Goal: Obtain resource: Download file/media

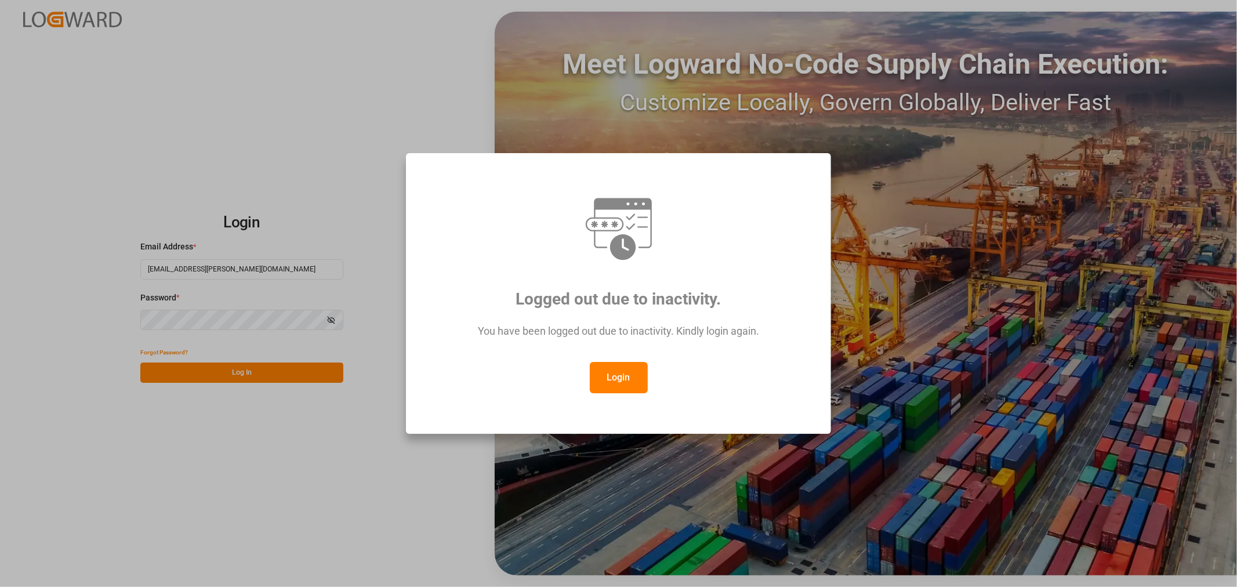
click at [627, 374] on button "Login" at bounding box center [619, 377] width 58 height 31
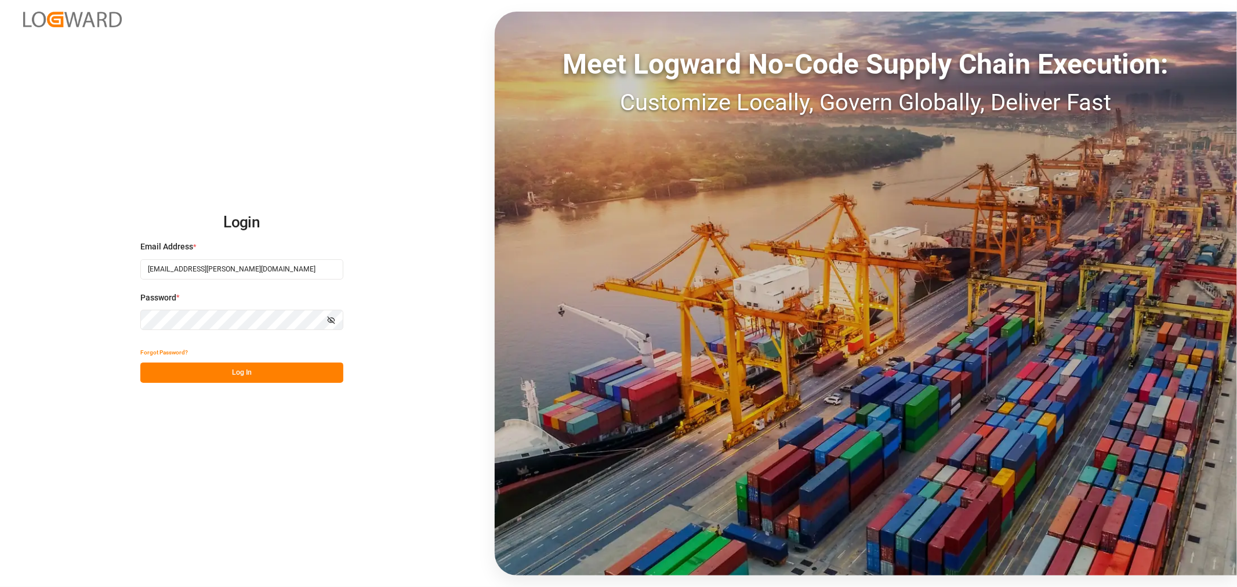
click at [205, 372] on button "Log In" at bounding box center [241, 372] width 203 height 20
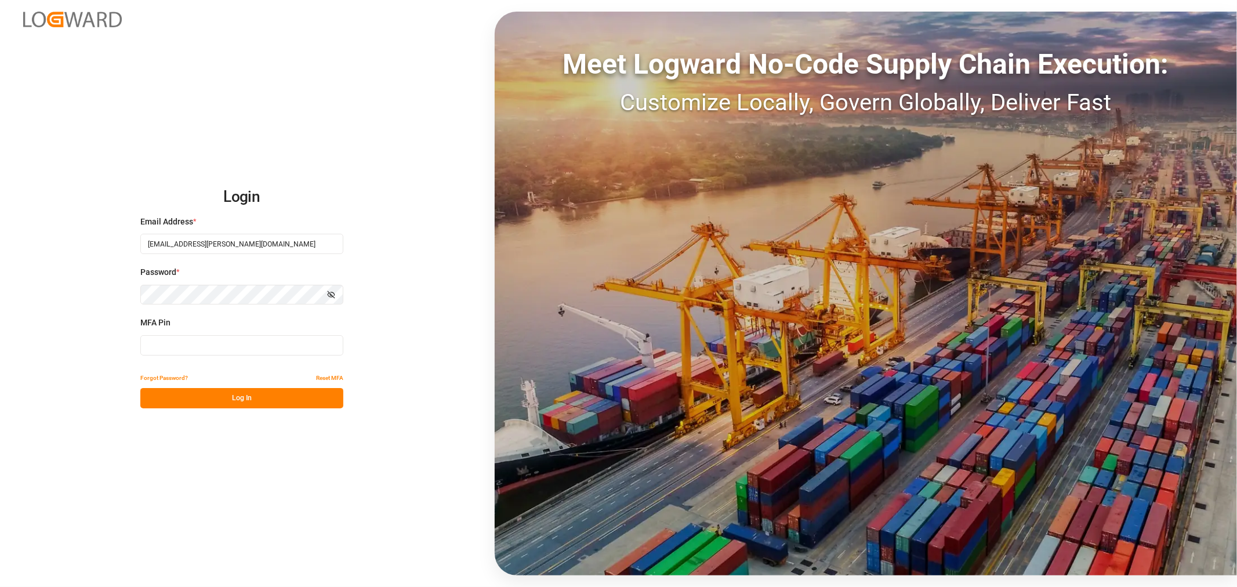
click at [192, 342] on input at bounding box center [241, 345] width 203 height 20
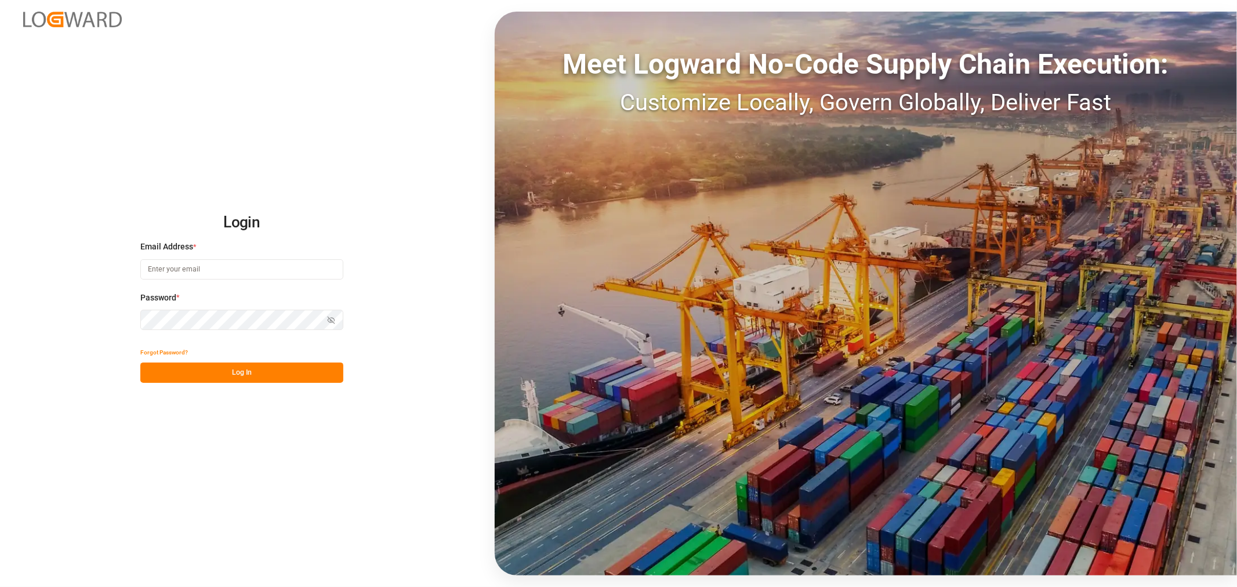
type input "[EMAIL_ADDRESS][PERSON_NAME][DOMAIN_NAME]"
click at [232, 372] on button "Log In" at bounding box center [241, 372] width 203 height 20
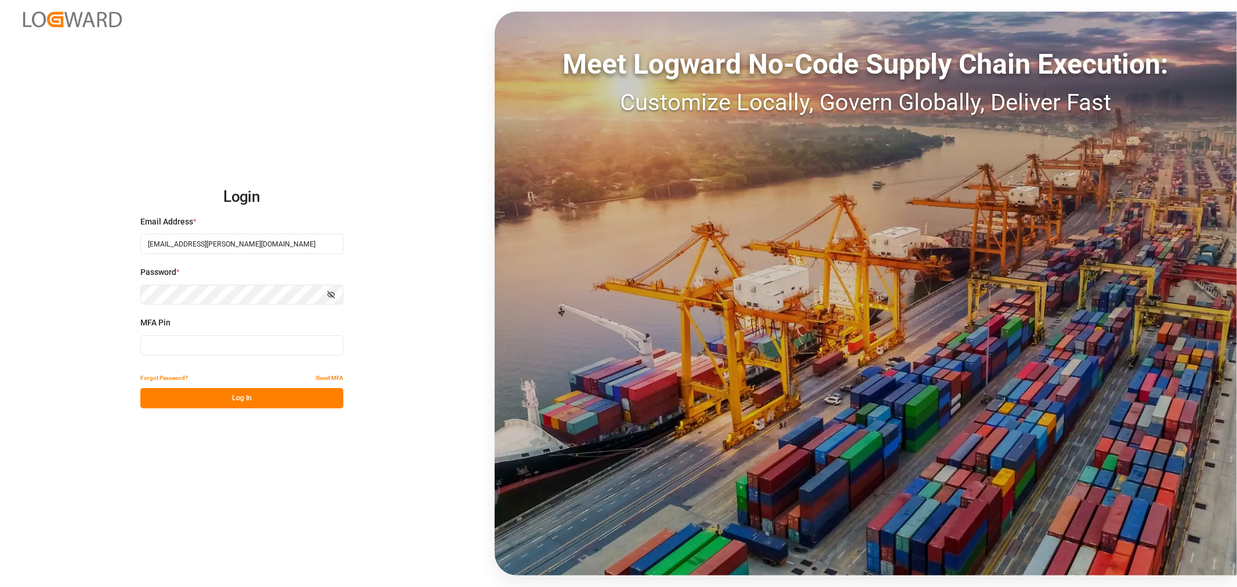
click at [170, 346] on input at bounding box center [241, 345] width 203 height 20
type input "275694"
click at [166, 396] on button "Log In" at bounding box center [241, 398] width 203 height 20
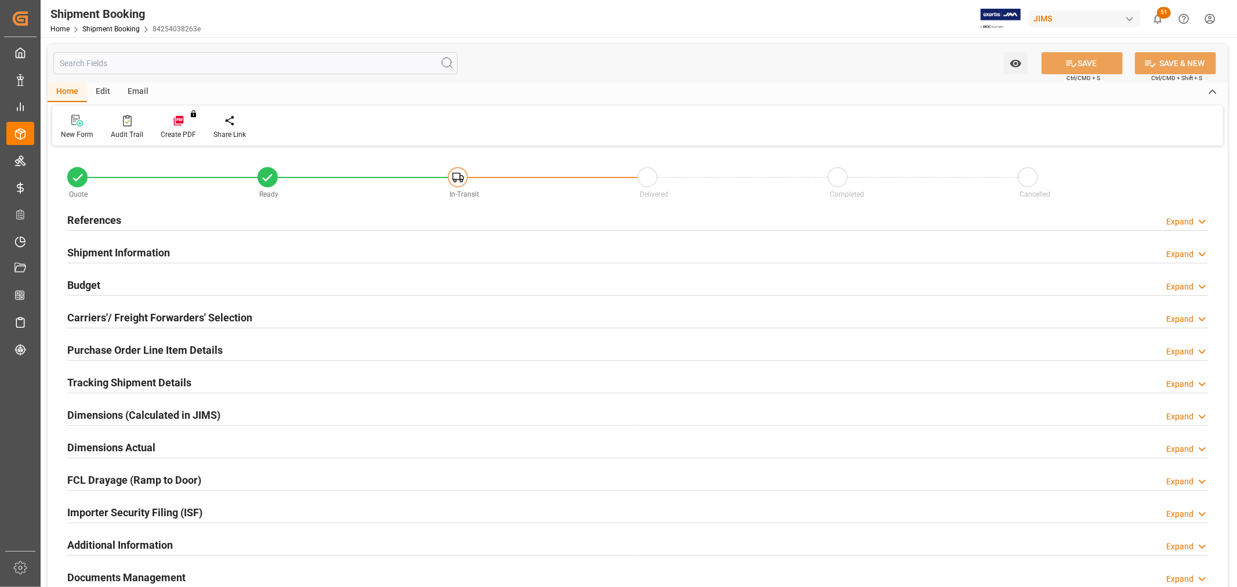
type input "0"
type input "10-03-2025"
click at [91, 216] on h2 "References" at bounding box center [94, 220] width 54 height 16
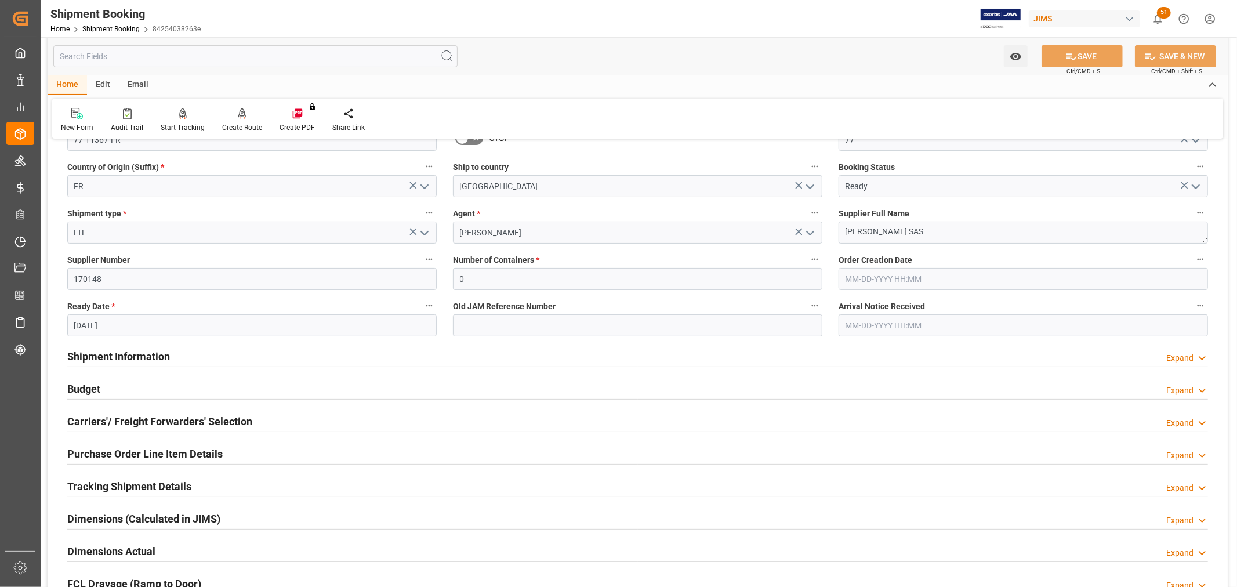
scroll to position [129, 0]
click at [89, 385] on h2 "Budget" at bounding box center [83, 388] width 33 height 16
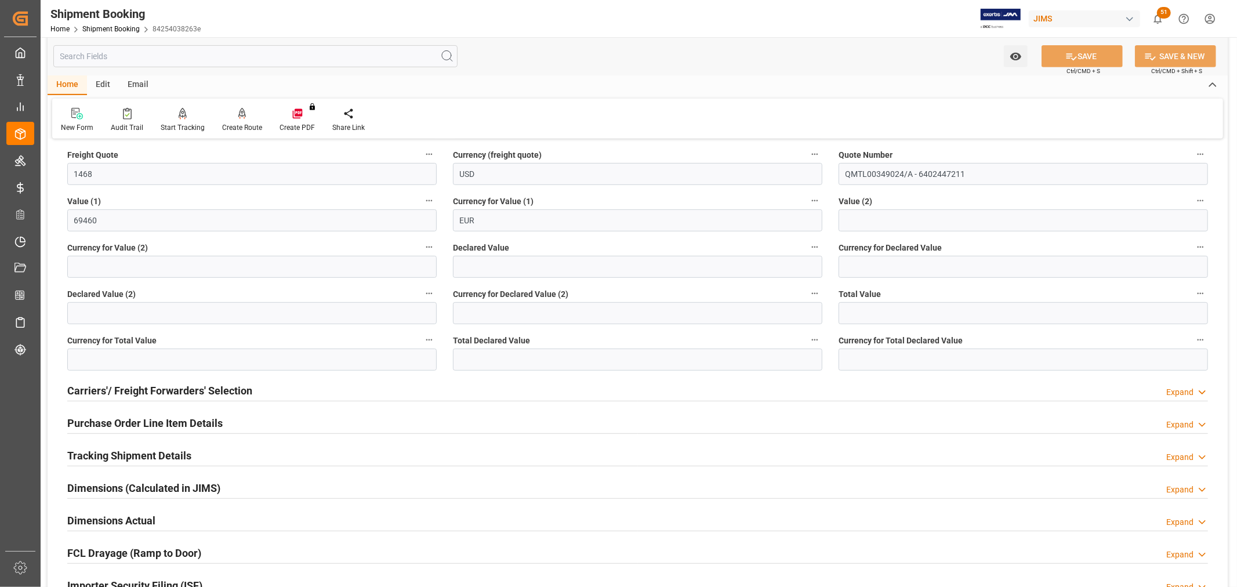
scroll to position [515, 0]
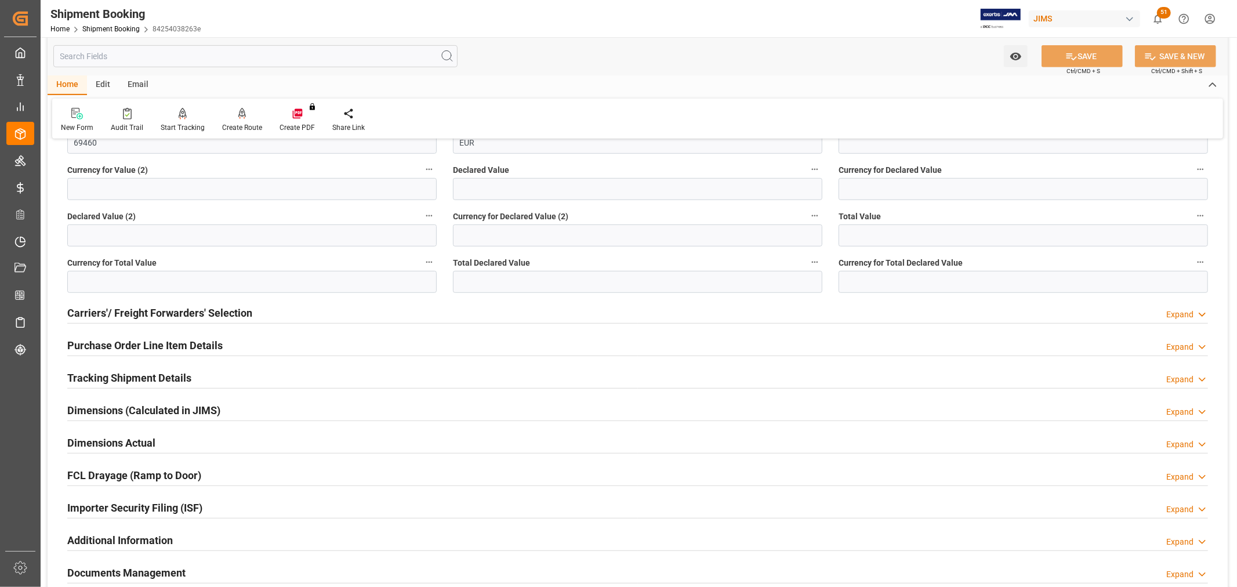
click at [99, 345] on h2 "Purchase Order Line Item Details" at bounding box center [144, 345] width 155 height 16
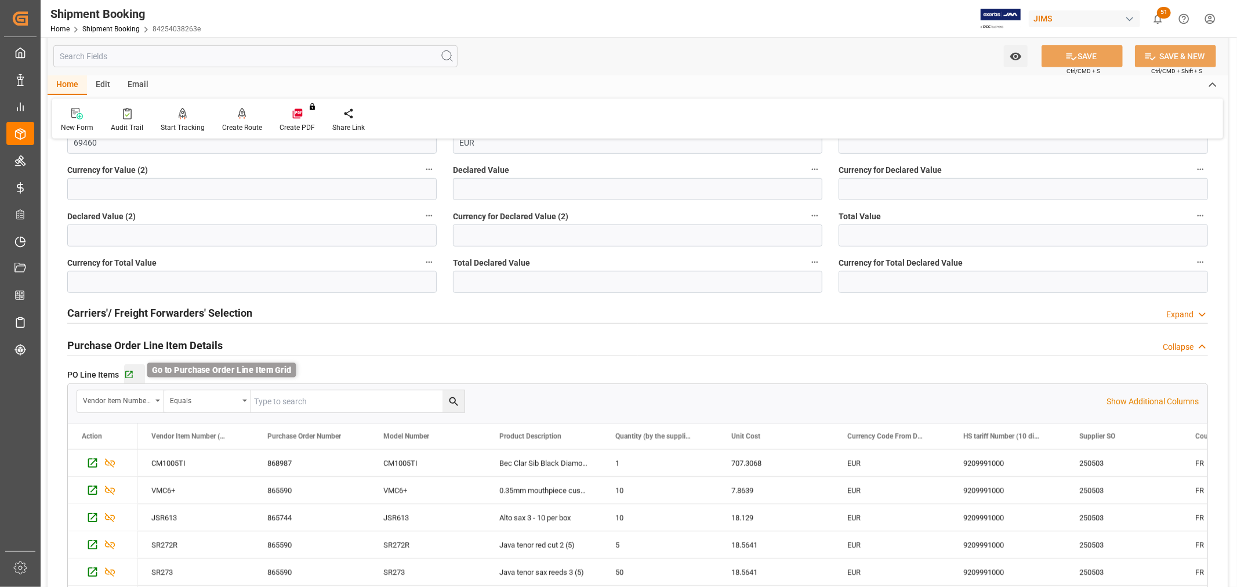
click at [128, 372] on icon "button" at bounding box center [129, 375] width 10 height 10
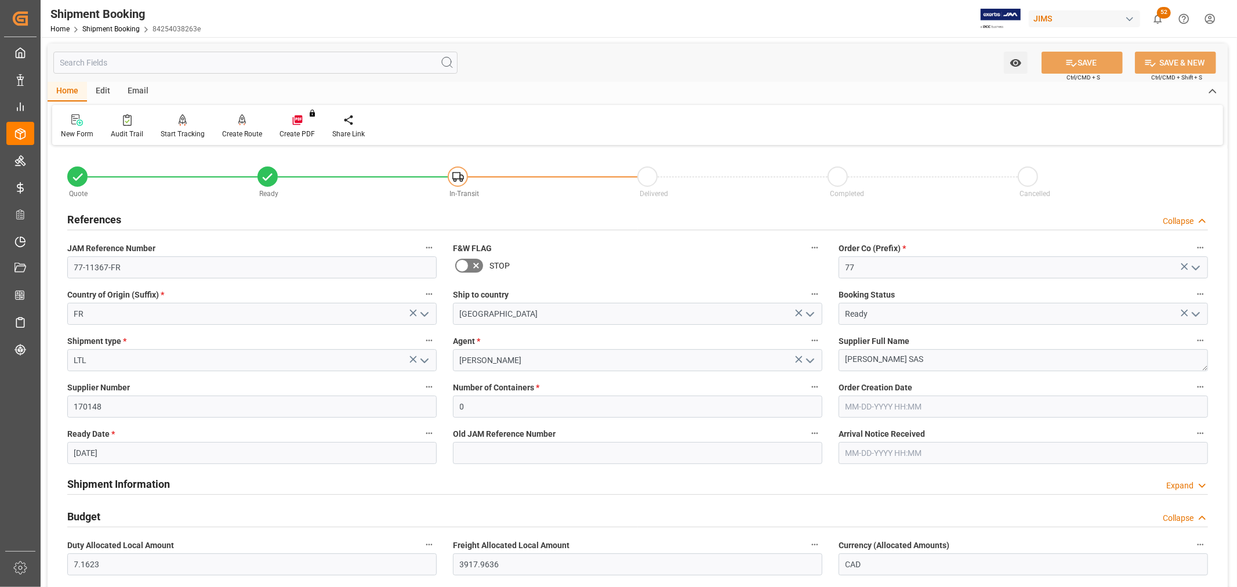
scroll to position [0, 0]
drag, startPoint x: 141, startPoint y: 275, endPoint x: 41, endPoint y: 271, distance: 100.4
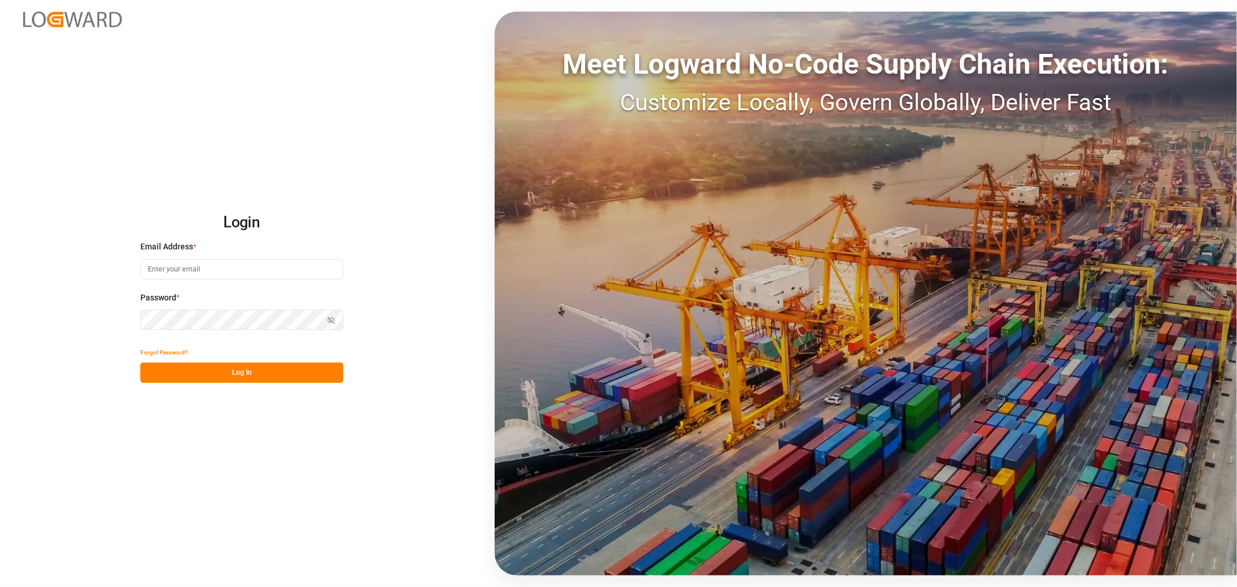
type input "[EMAIL_ADDRESS][PERSON_NAME][DOMAIN_NAME]"
click at [213, 375] on button "Log In" at bounding box center [241, 372] width 203 height 20
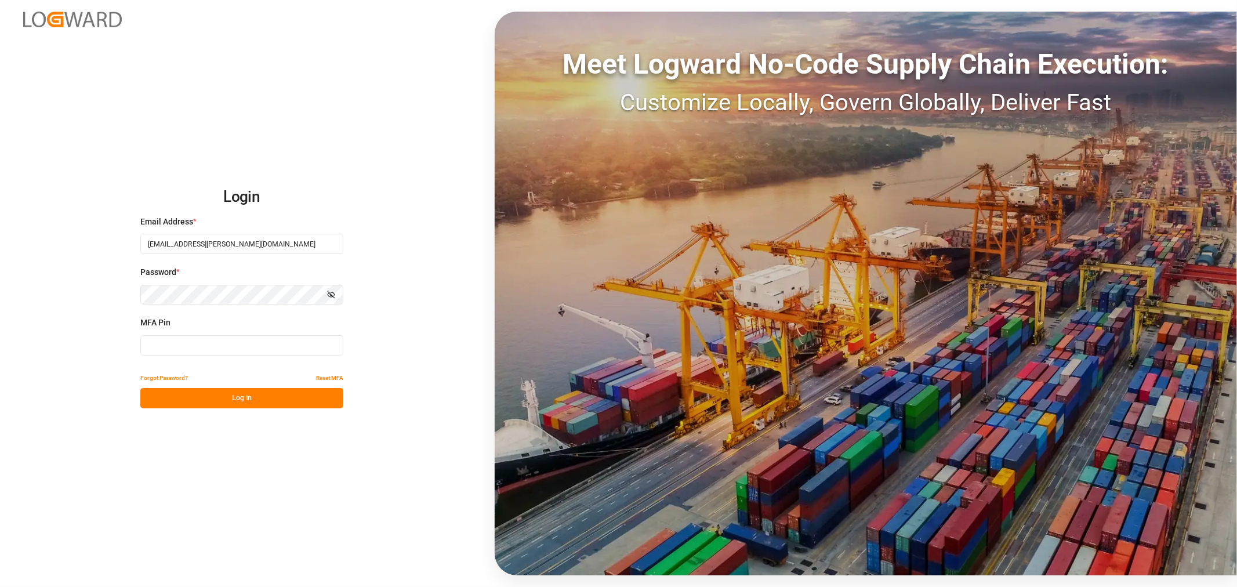
click at [167, 337] on input at bounding box center [241, 345] width 203 height 20
type input "660104"
click at [216, 397] on button "Log In" at bounding box center [241, 398] width 203 height 20
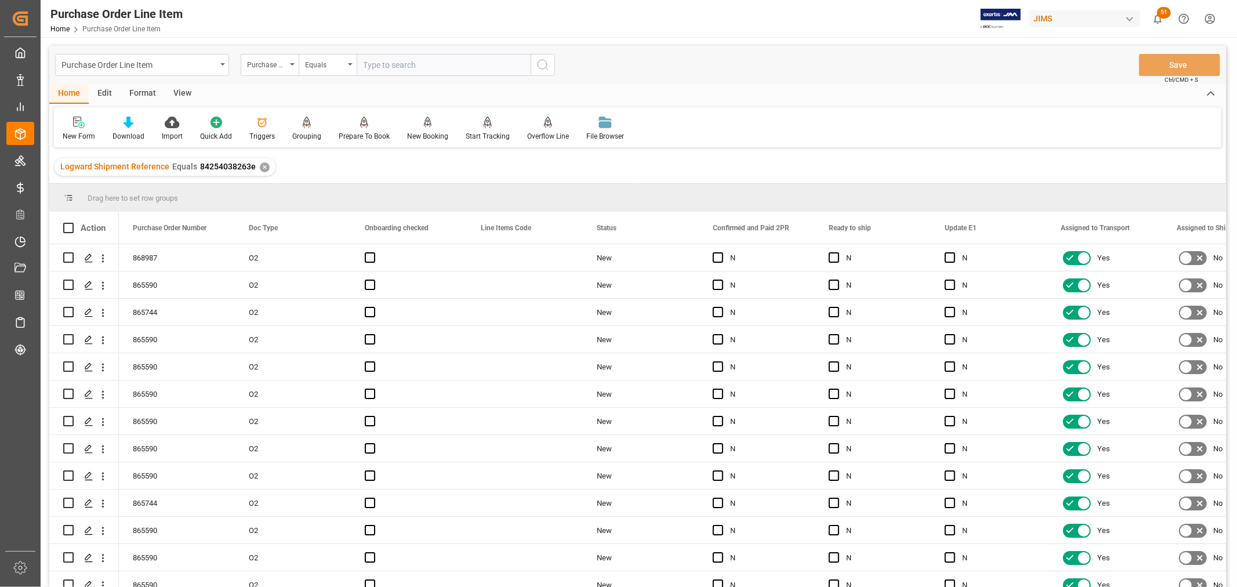
click at [184, 92] on div "View" at bounding box center [182, 94] width 35 height 20
click at [63, 132] on div "Default" at bounding box center [74, 136] width 23 height 10
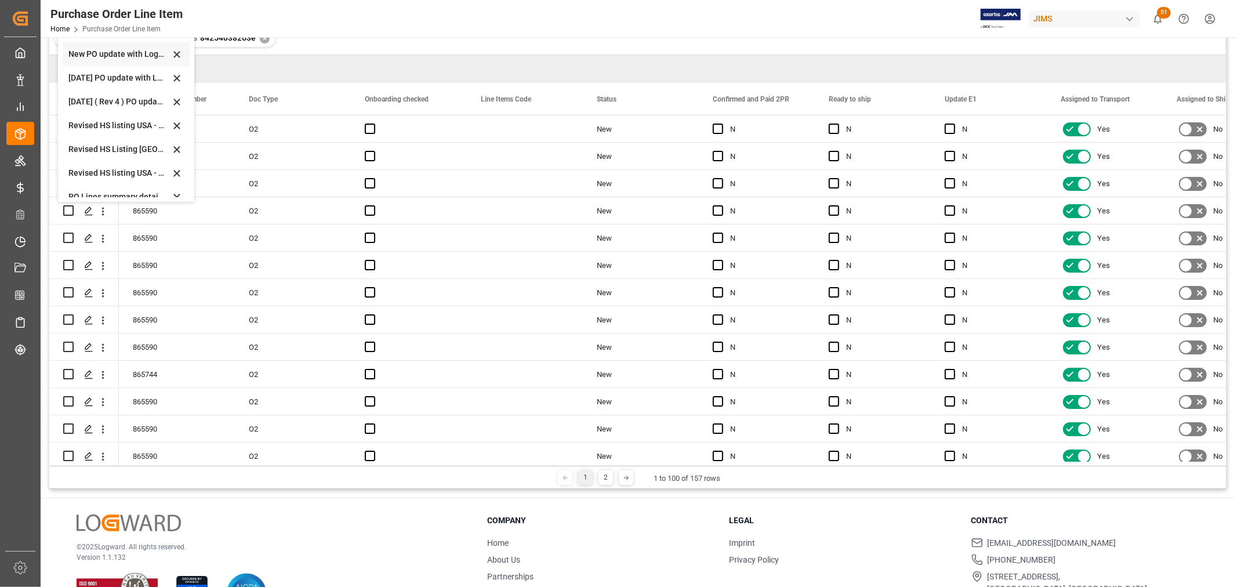
scroll to position [322, 0]
click at [81, 116] on div "Revised HS Listing Canada" at bounding box center [118, 117] width 101 height 12
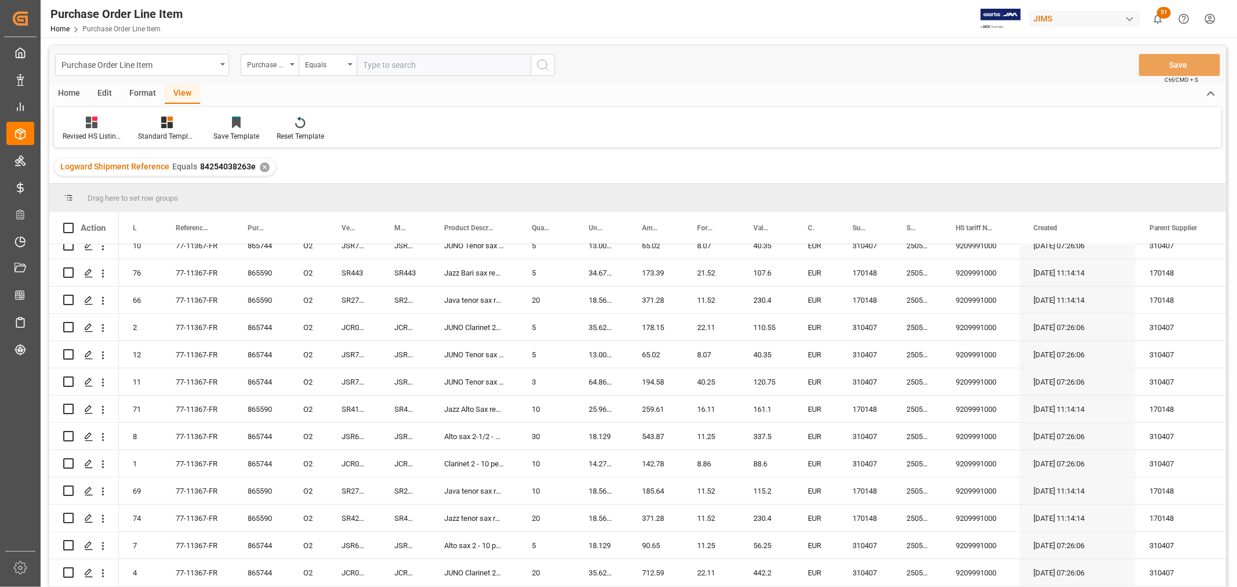
scroll to position [129, 0]
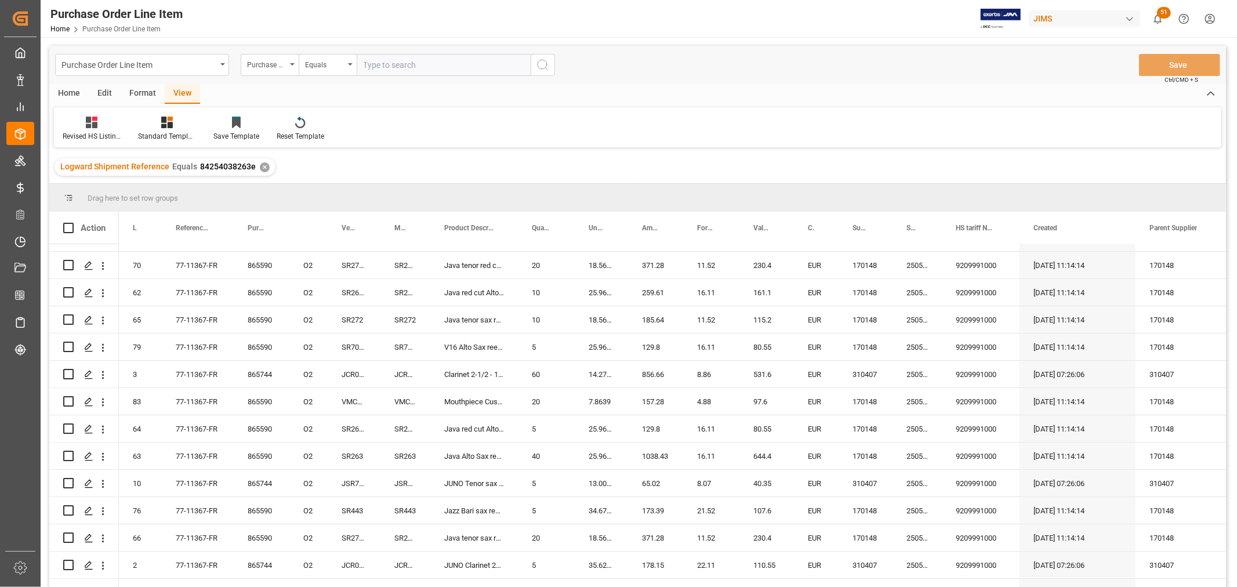
click at [59, 89] on div "Home" at bounding box center [68, 94] width 39 height 20
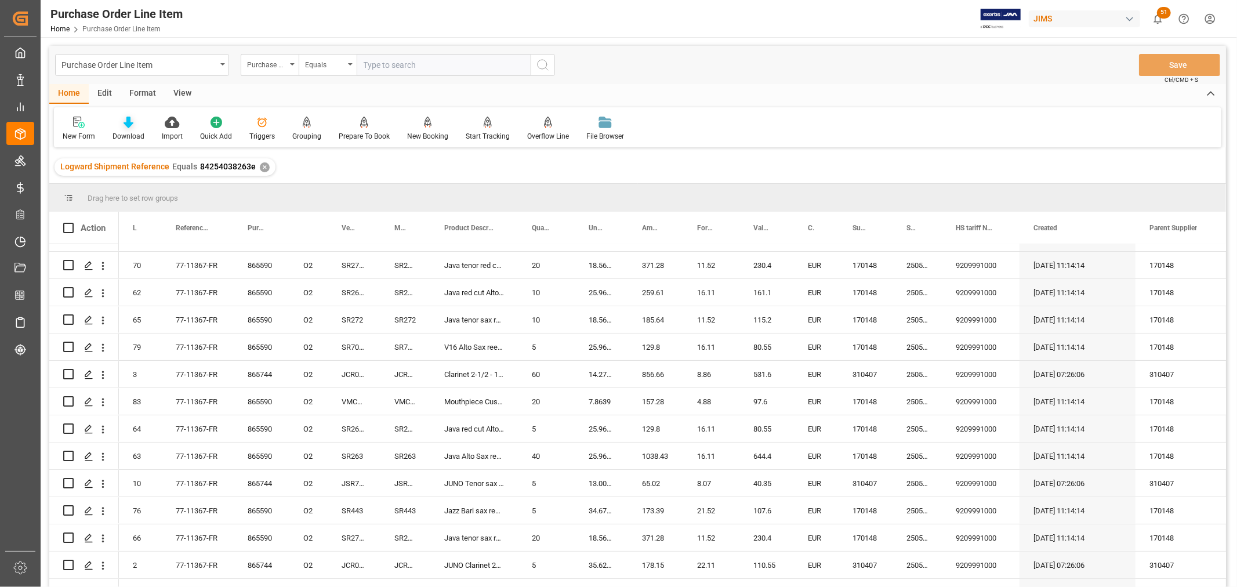
click at [118, 132] on div "Download" at bounding box center [128, 136] width 32 height 10
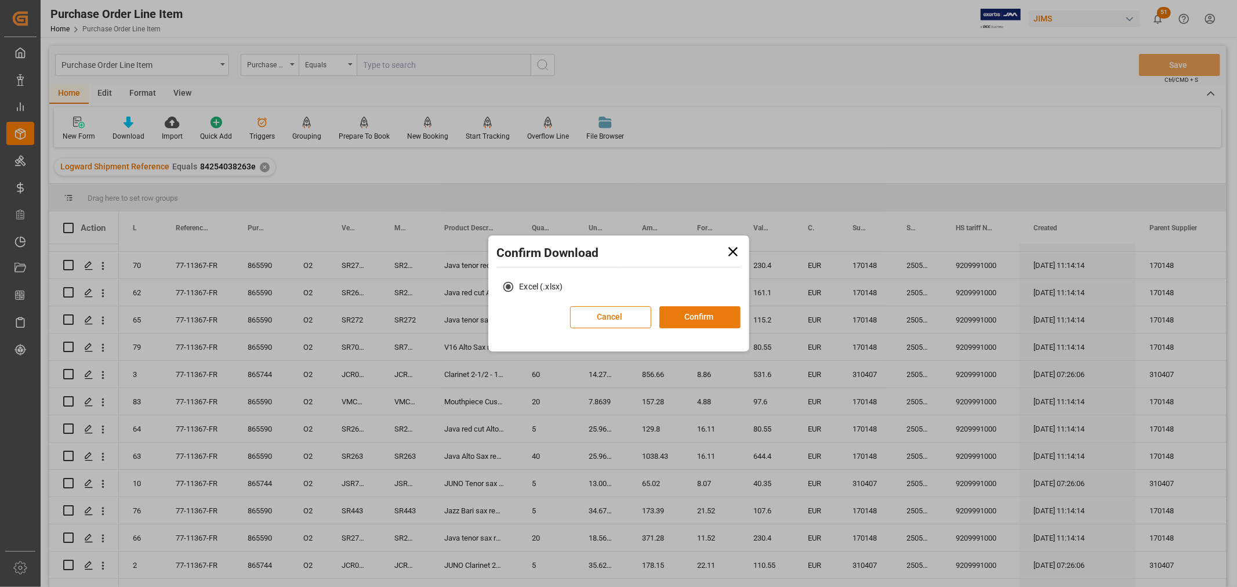
click at [682, 311] on button "Confirm" at bounding box center [699, 317] width 81 height 22
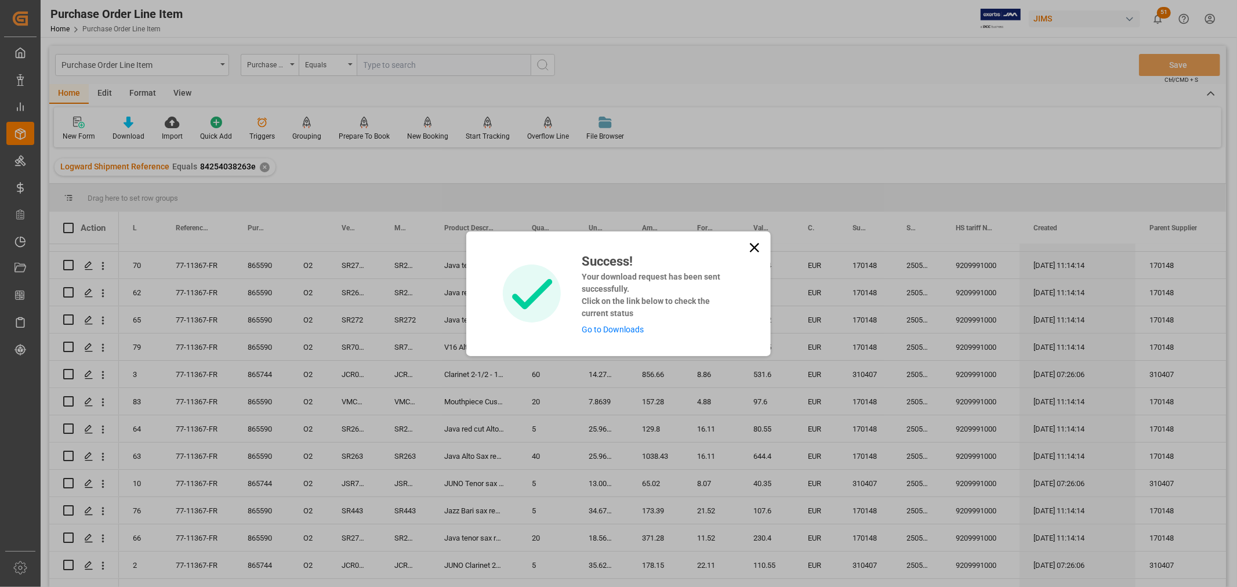
click at [606, 328] on link "Go to Downloads" at bounding box center [612, 329] width 62 height 9
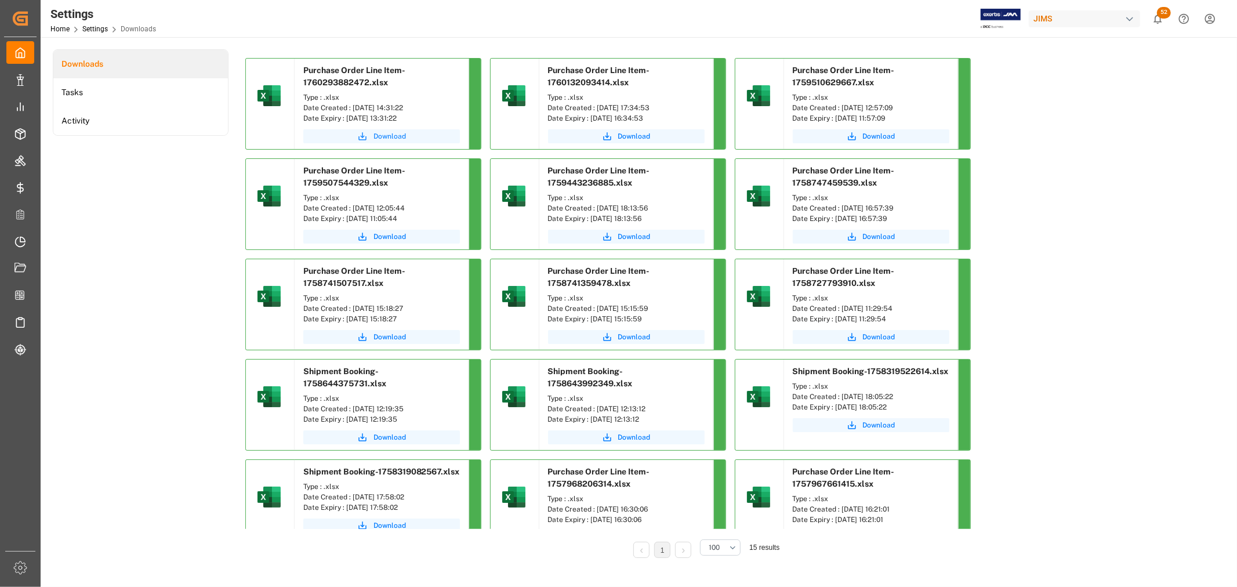
click at [390, 129] on button "Download" at bounding box center [381, 136] width 157 height 14
click at [387, 133] on span "Download" at bounding box center [389, 136] width 32 height 10
click at [359, 173] on span "Purchase Order Line Item-1759507544329.xlsx" at bounding box center [354, 176] width 102 height 21
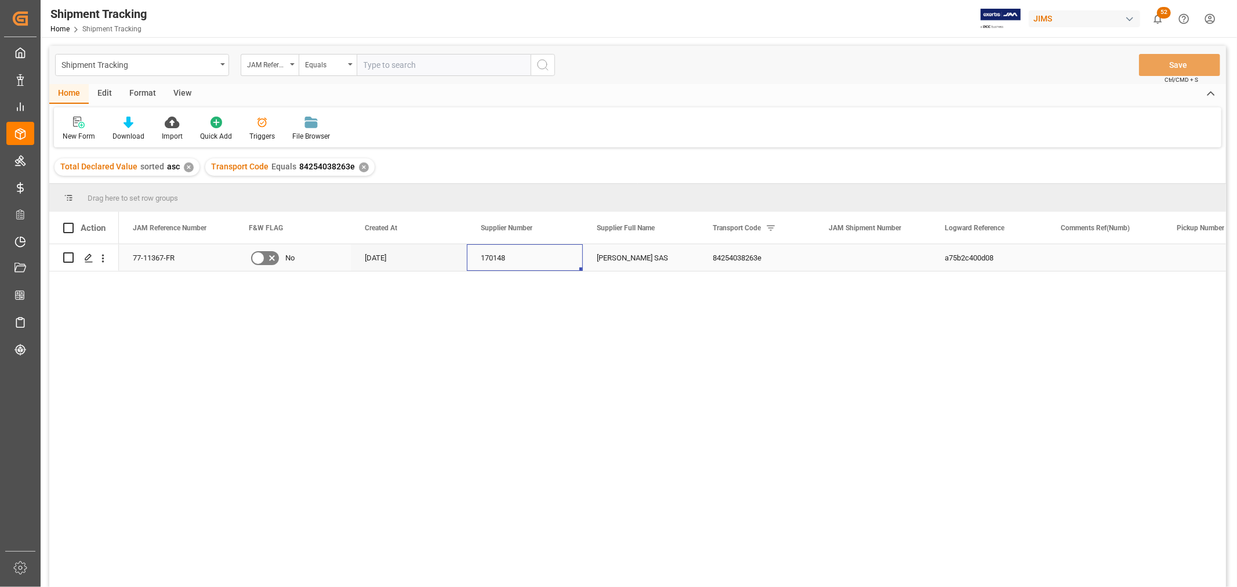
click at [488, 255] on div "170148" at bounding box center [525, 257] width 116 height 27
click at [223, 64] on icon "open menu" at bounding box center [222, 64] width 5 height 2
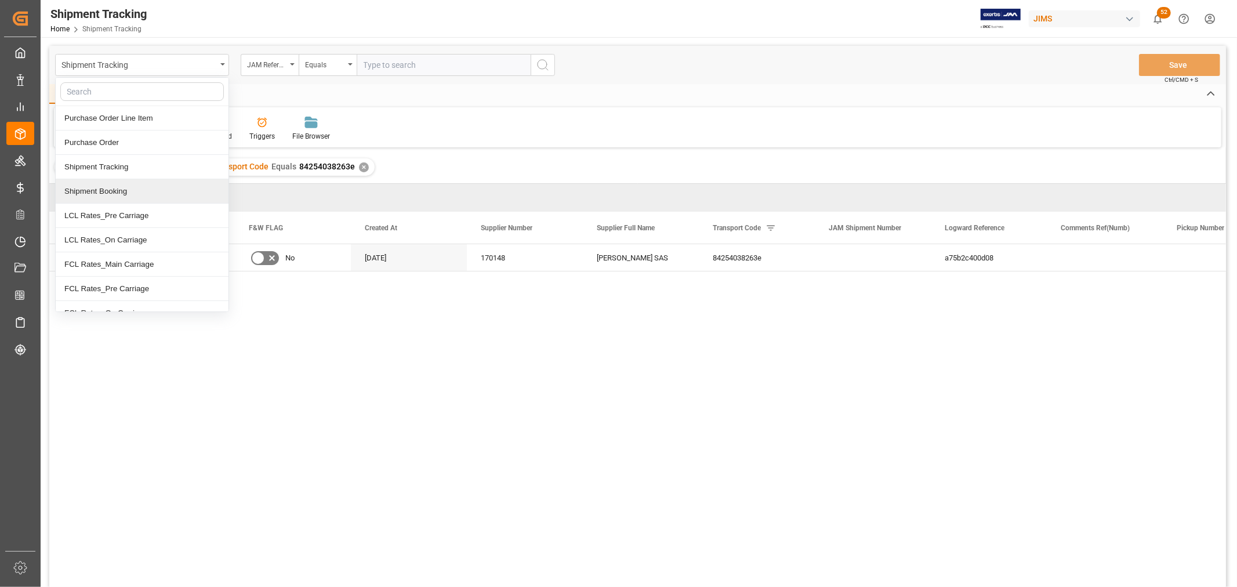
click at [134, 191] on div "Shipment Booking" at bounding box center [142, 191] width 173 height 24
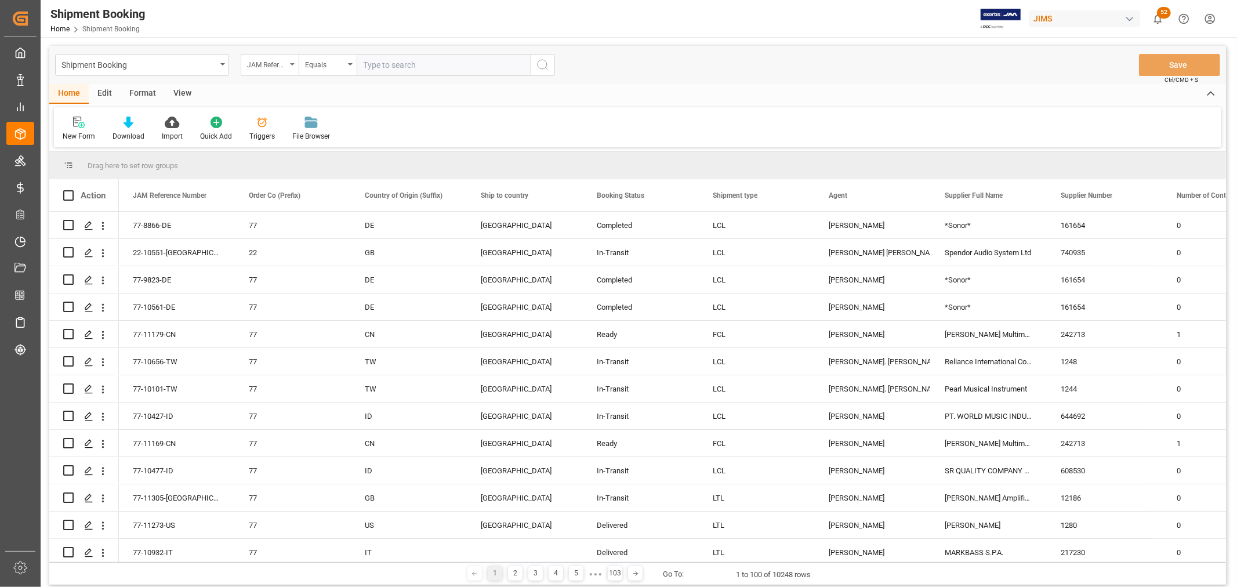
click at [294, 58] on div "JAM Reference Number" at bounding box center [270, 65] width 58 height 22
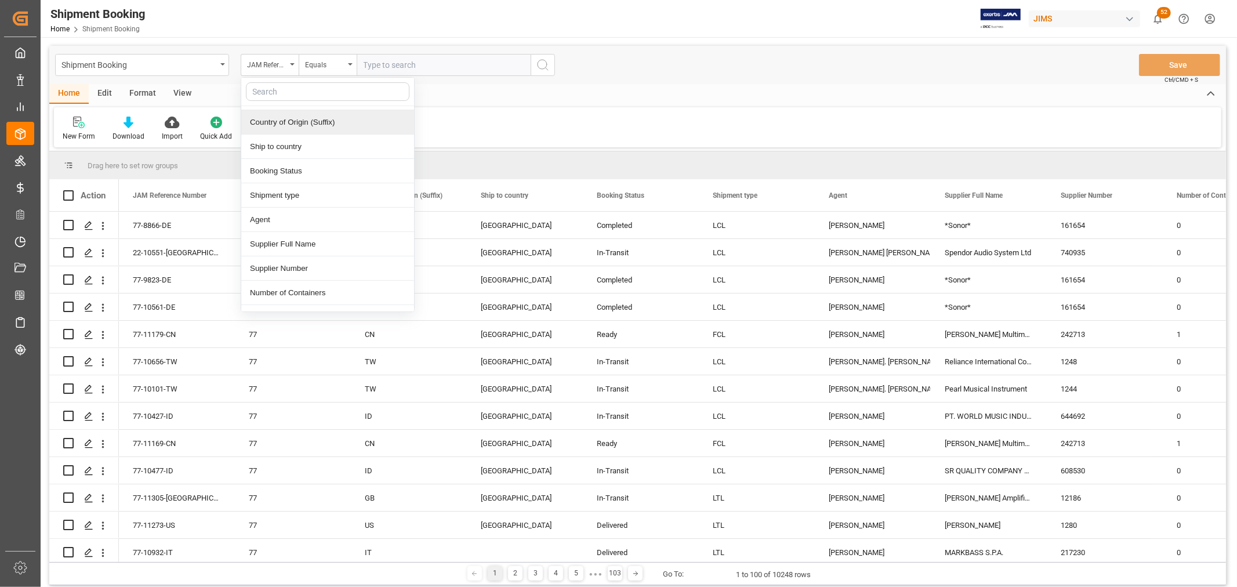
scroll to position [64, 0]
click at [288, 250] on div "Supplier Number" at bounding box center [327, 249] width 173 height 24
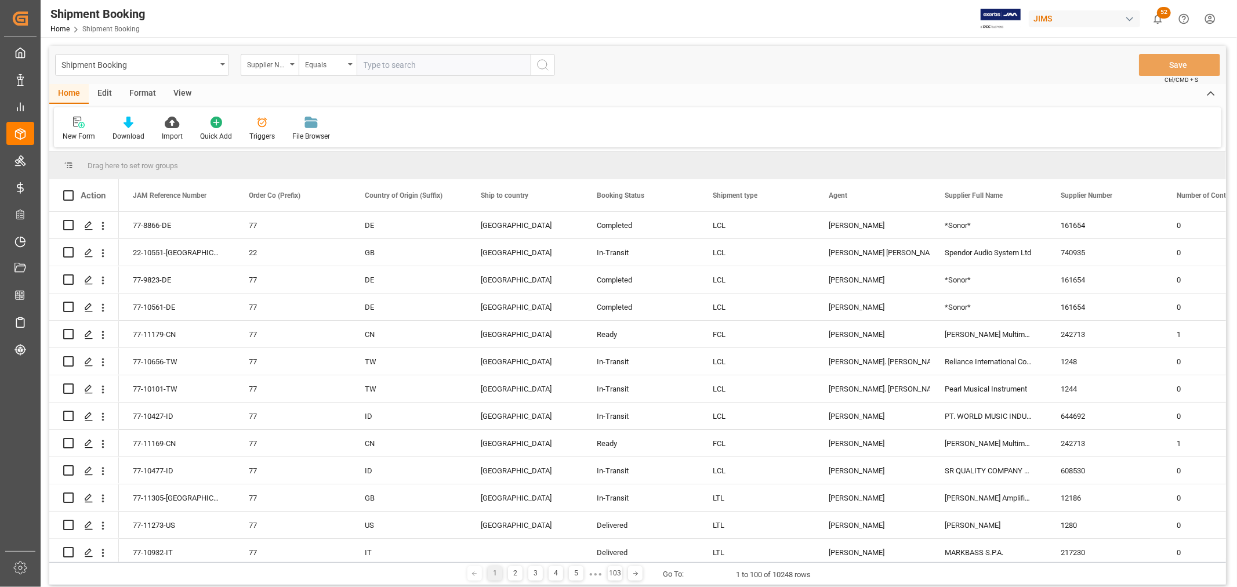
click at [377, 70] on input "text" at bounding box center [444, 65] width 174 height 22
paste input "170148"
type input "170148"
click at [538, 61] on icon "search button" at bounding box center [543, 65] width 14 height 14
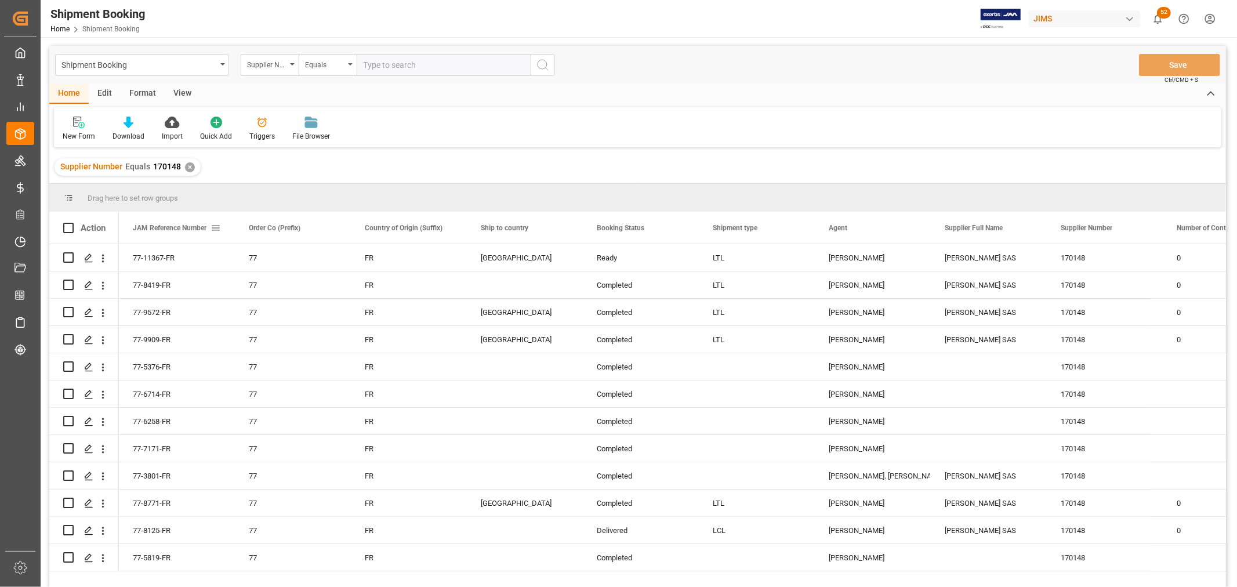
click at [162, 225] on span "JAM Reference Number" at bounding box center [170, 228] width 74 height 8
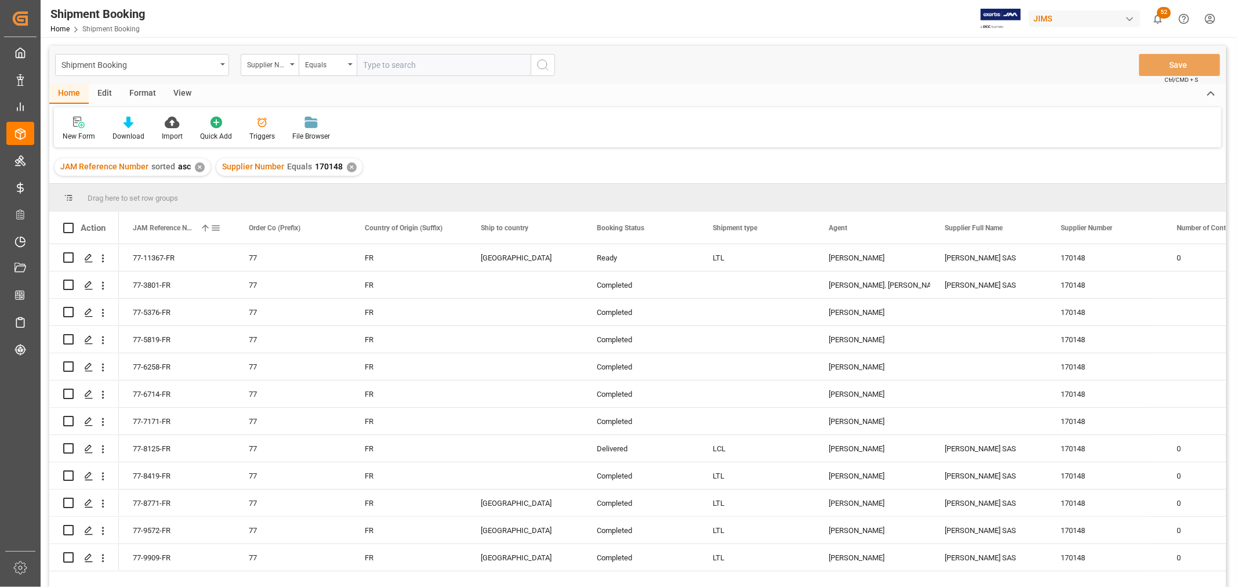
click at [205, 227] on span at bounding box center [205, 228] width 10 height 10
